Goal: Complete application form: Complete application form

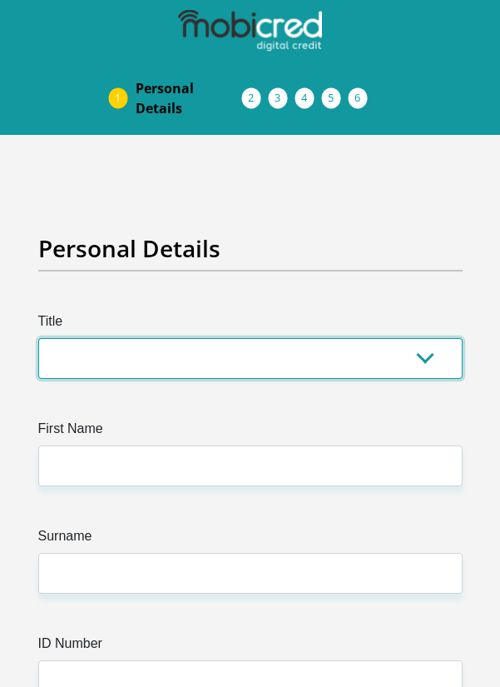
click at [300, 338] on select "Mr Ms Mrs Dr [PERSON_NAME]" at bounding box center [250, 358] width 425 height 41
select select "Mr"
click at [38, 338] on select "Mr Ms Mrs Dr [PERSON_NAME]" at bounding box center [250, 358] width 425 height 41
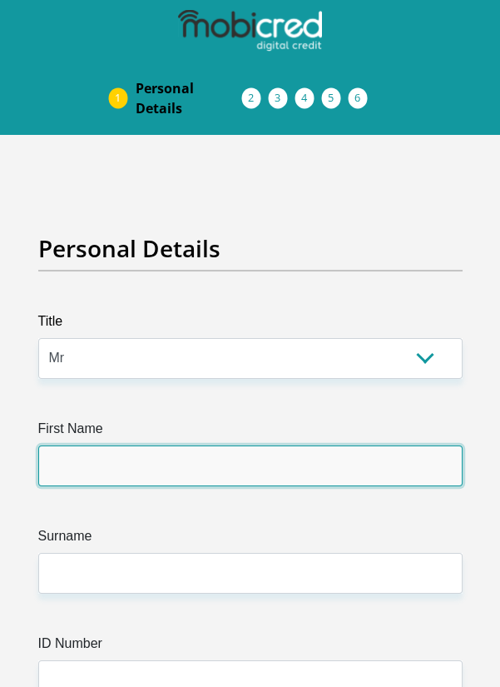
click at [330, 462] on input "First Name" at bounding box center [250, 466] width 425 height 41
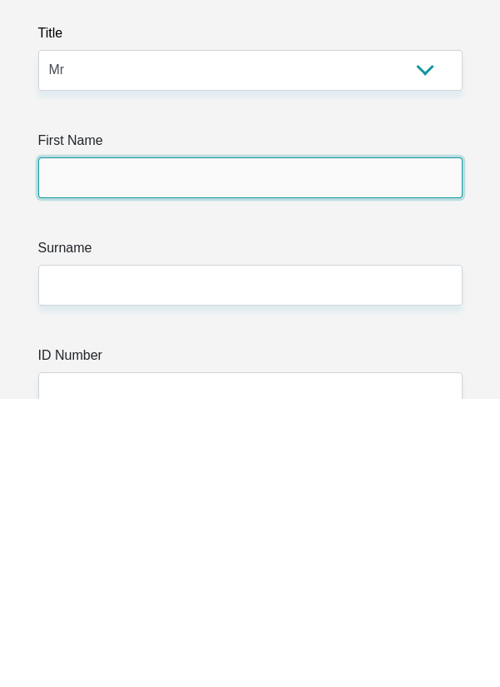
type input "Mandilwakhe"
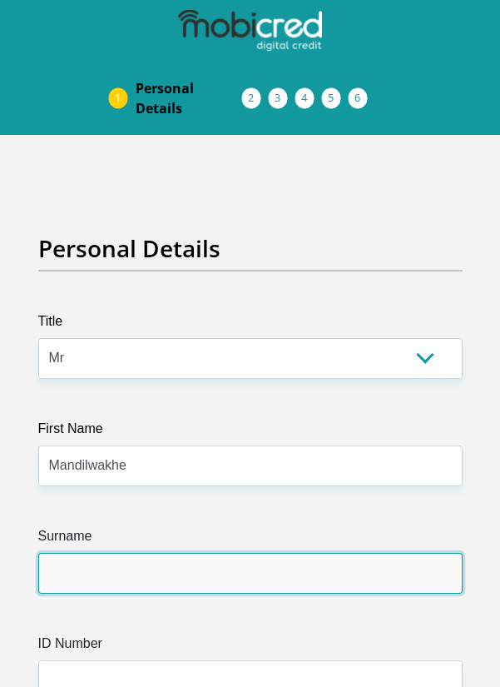
click at [327, 576] on input "Surname" at bounding box center [250, 573] width 425 height 41
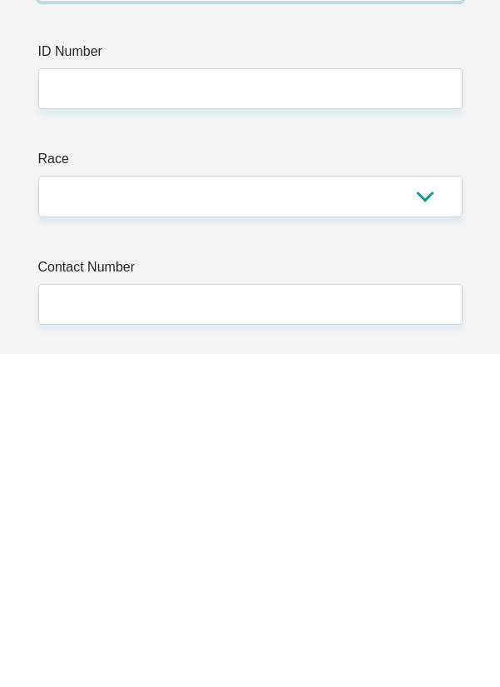
type input "Mzazi"
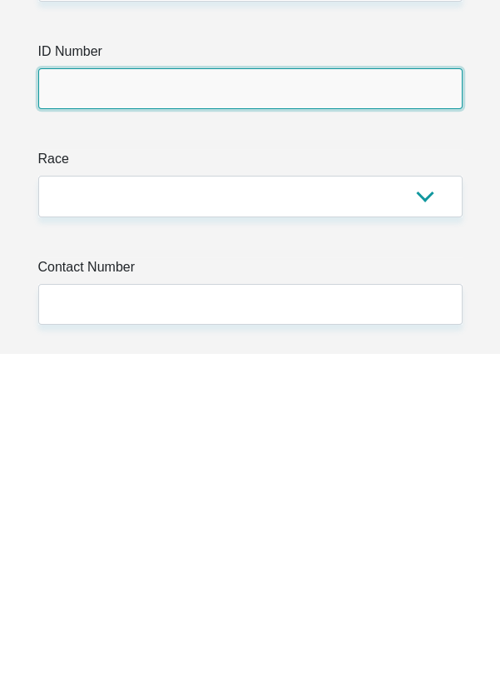
click at [327, 415] on input "ID Number" at bounding box center [250, 421] width 425 height 41
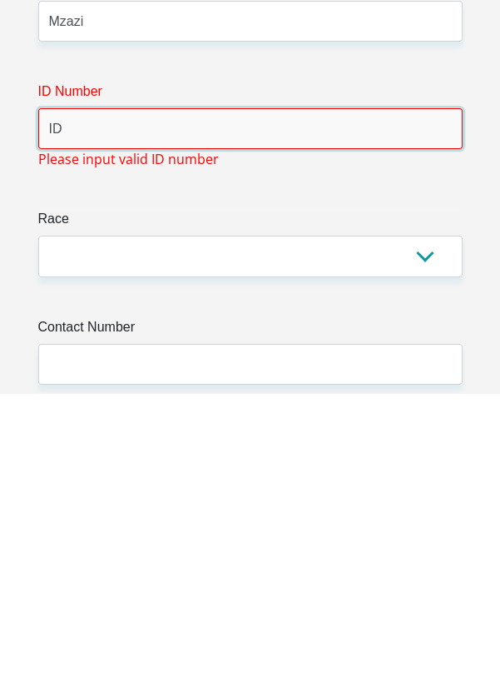
type input "I"
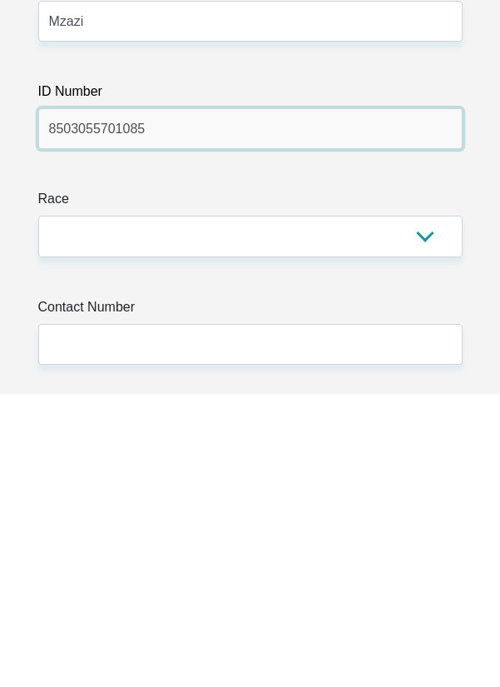
type input "8503055701085"
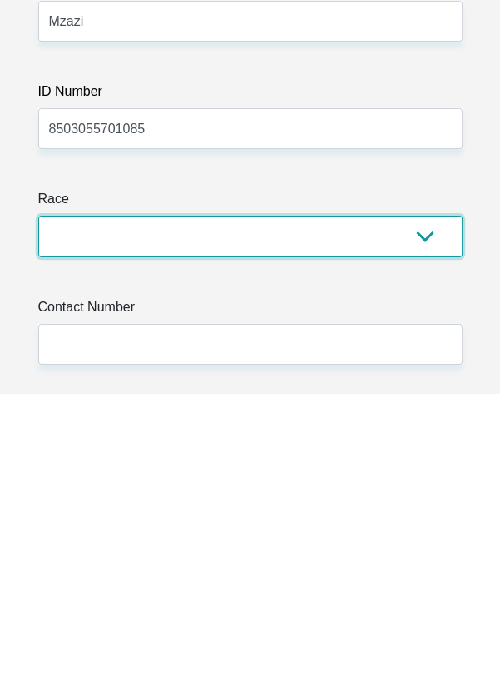
click at [419, 525] on select "Black Coloured Indian White Other" at bounding box center [250, 529] width 425 height 41
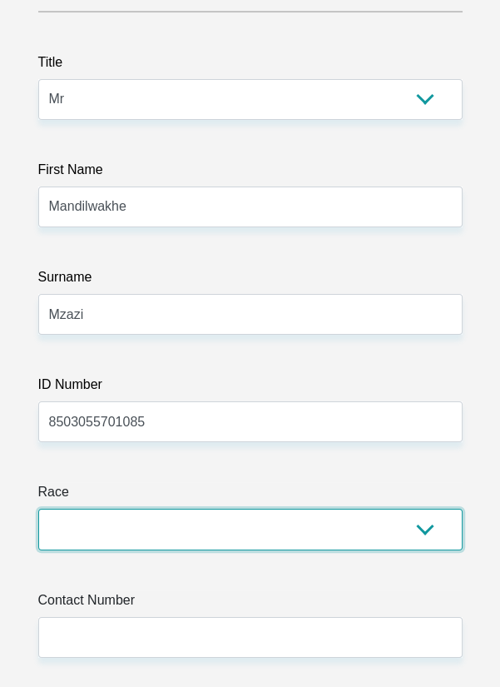
select select "1"
click at [38, 509] on select "Black Coloured Indian White Other" at bounding box center [250, 529] width 425 height 41
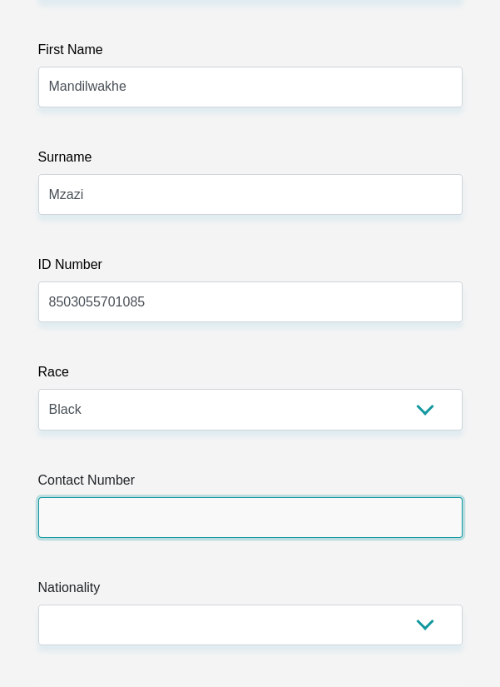
click at [340, 512] on input "Contact Number" at bounding box center [250, 517] width 425 height 41
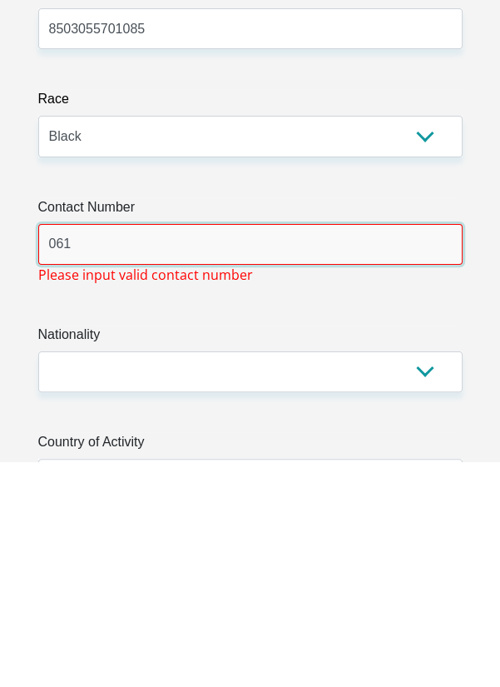
scroll to position [426, 0]
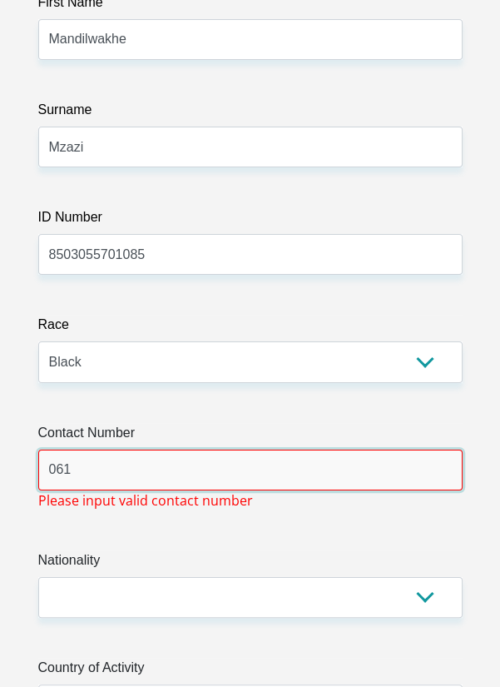
type input "061"
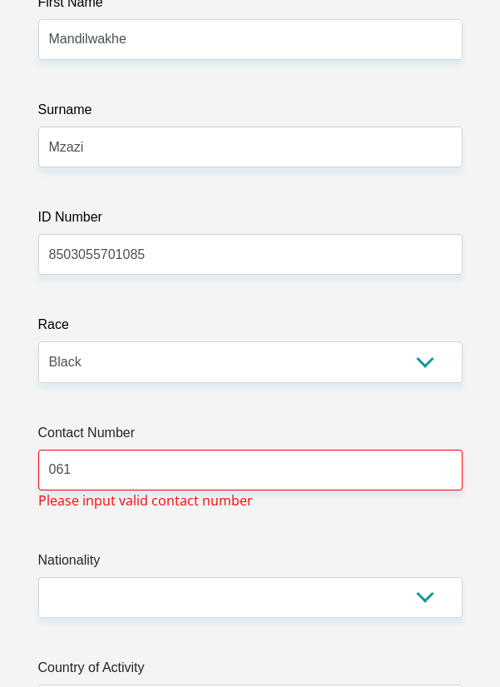
scroll to position [430, 0]
